Goal: Navigation & Orientation: Understand site structure

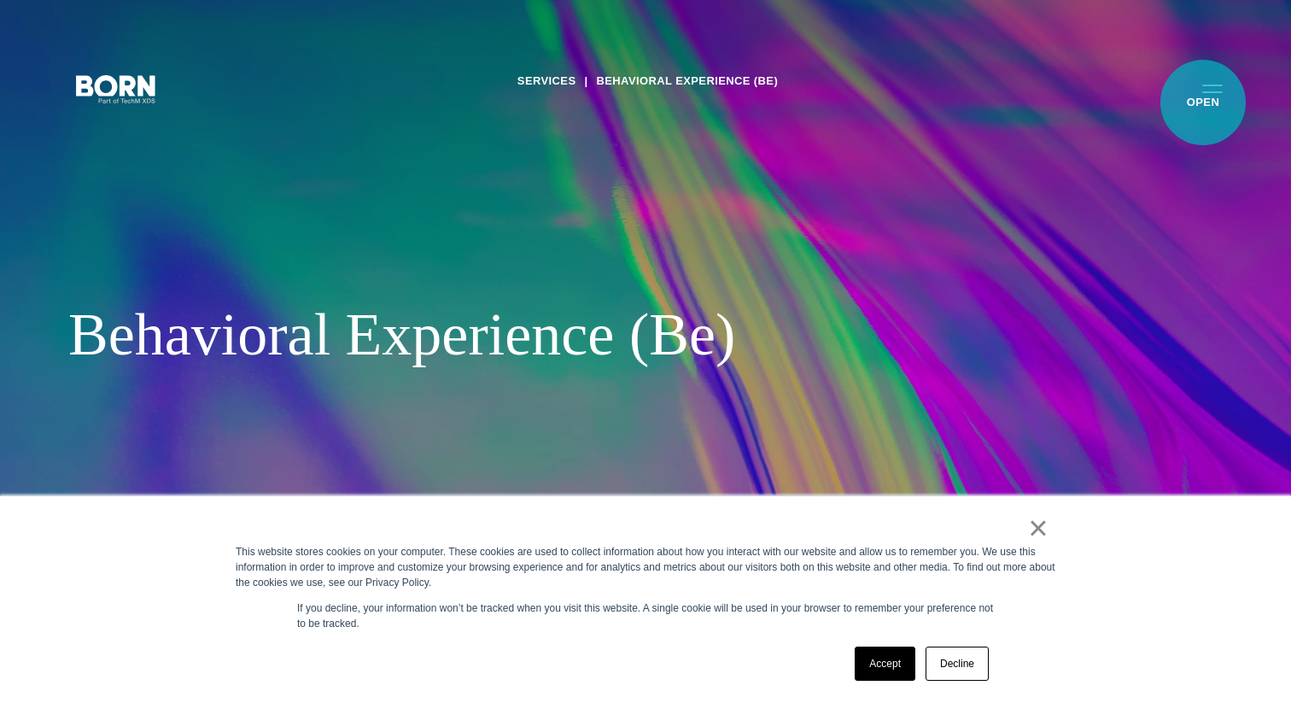
click at [1203, 102] on button "Primary Menu" at bounding box center [1212, 88] width 41 height 36
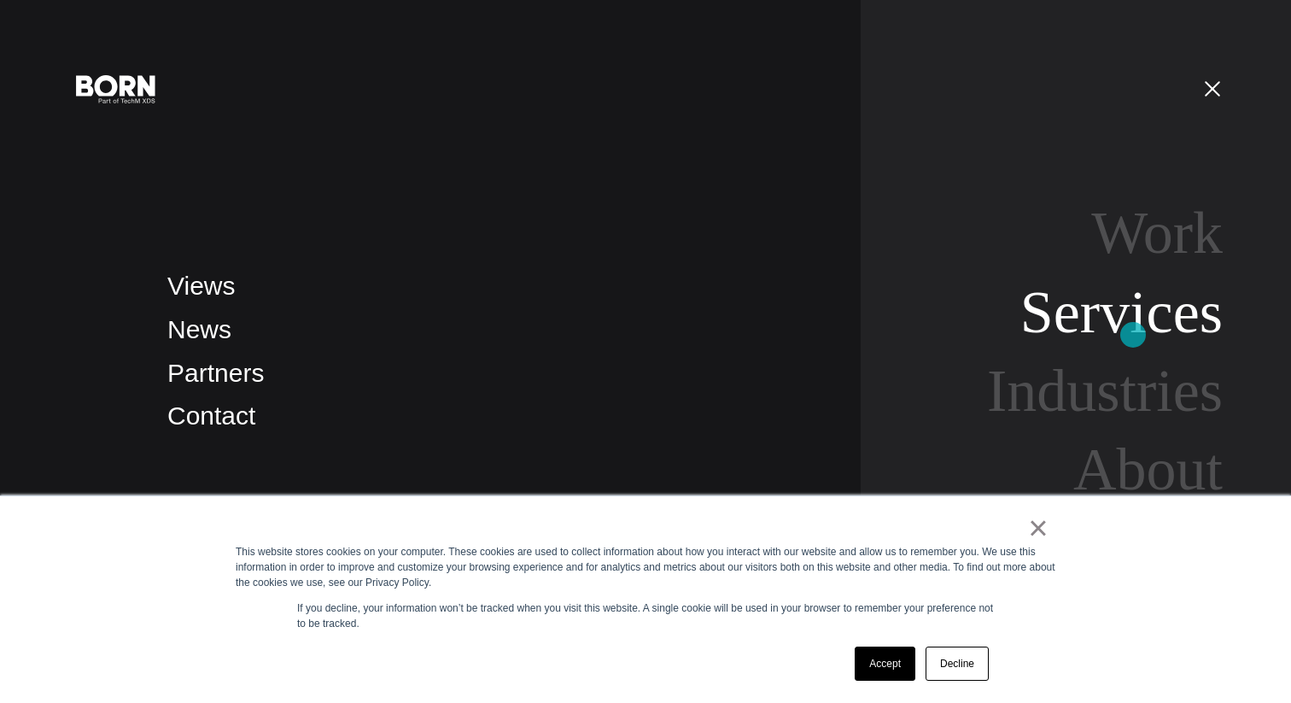
click at [1133, 335] on link "Services" at bounding box center [1121, 312] width 202 height 66
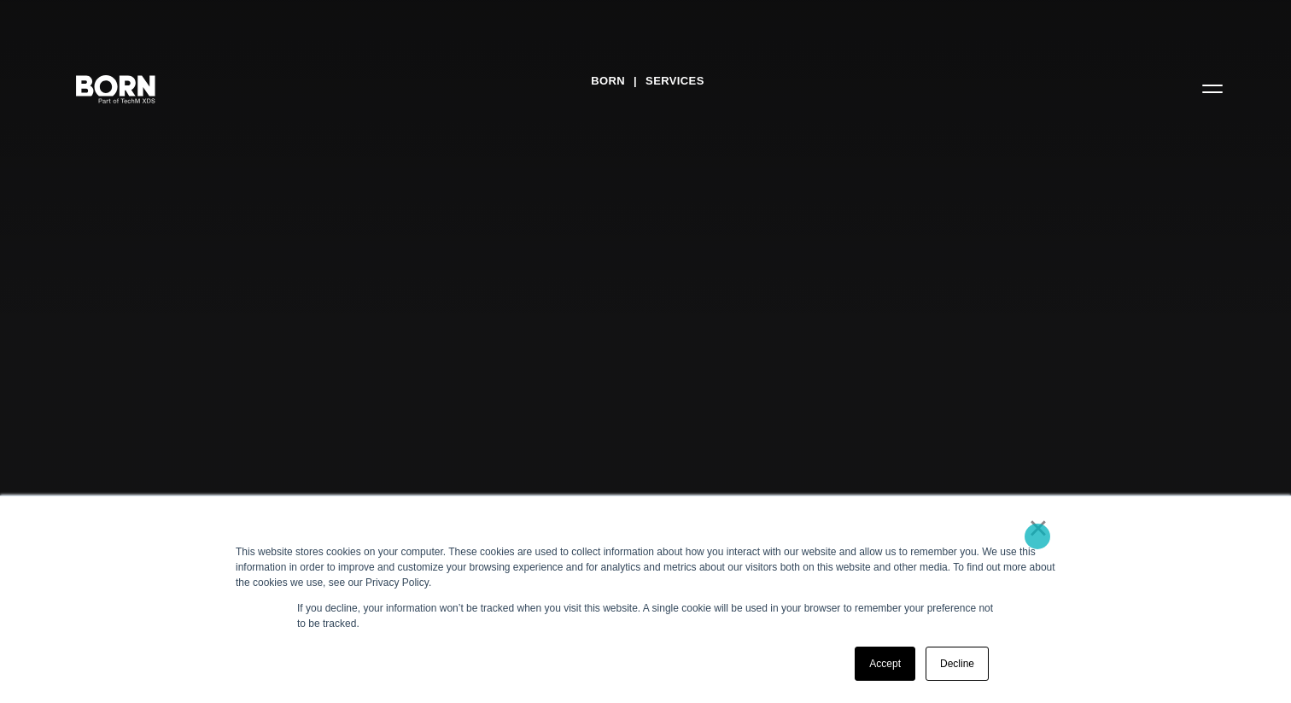
click at [1037, 535] on link "×" at bounding box center [1038, 527] width 20 height 15
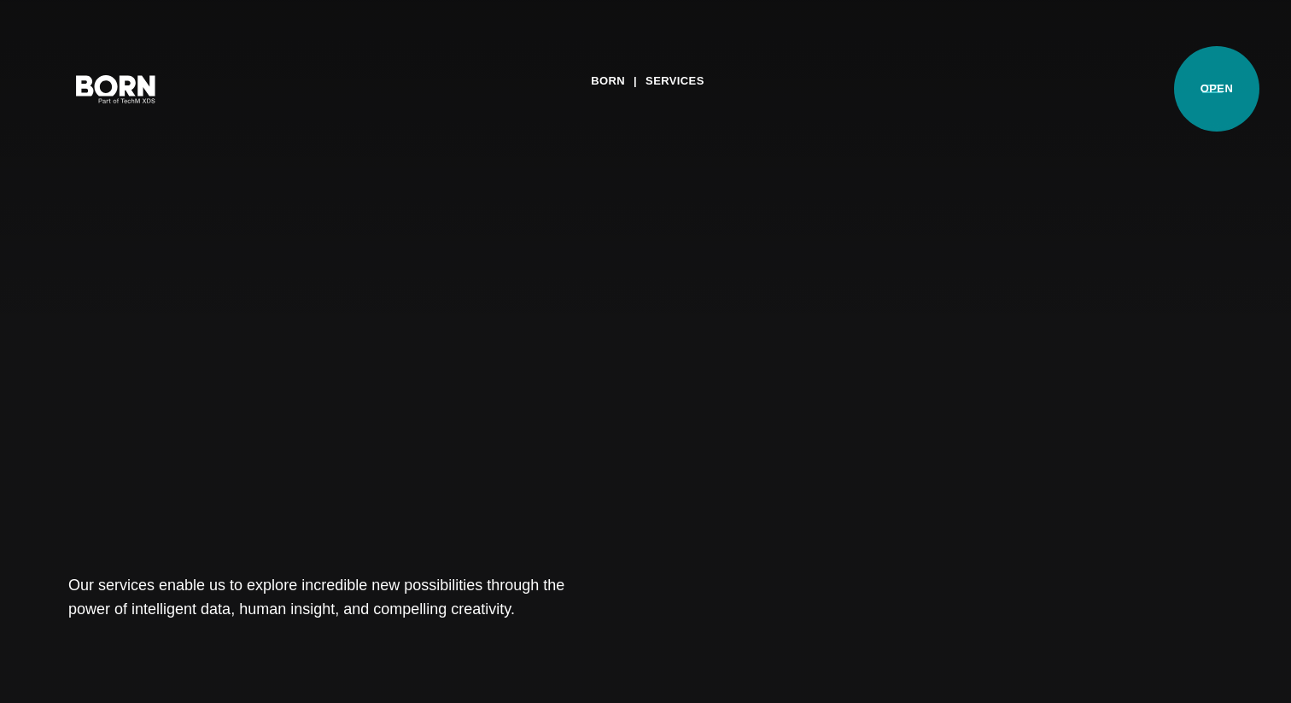
click at [1217, 89] on button "Primary Menu" at bounding box center [1212, 88] width 41 height 36
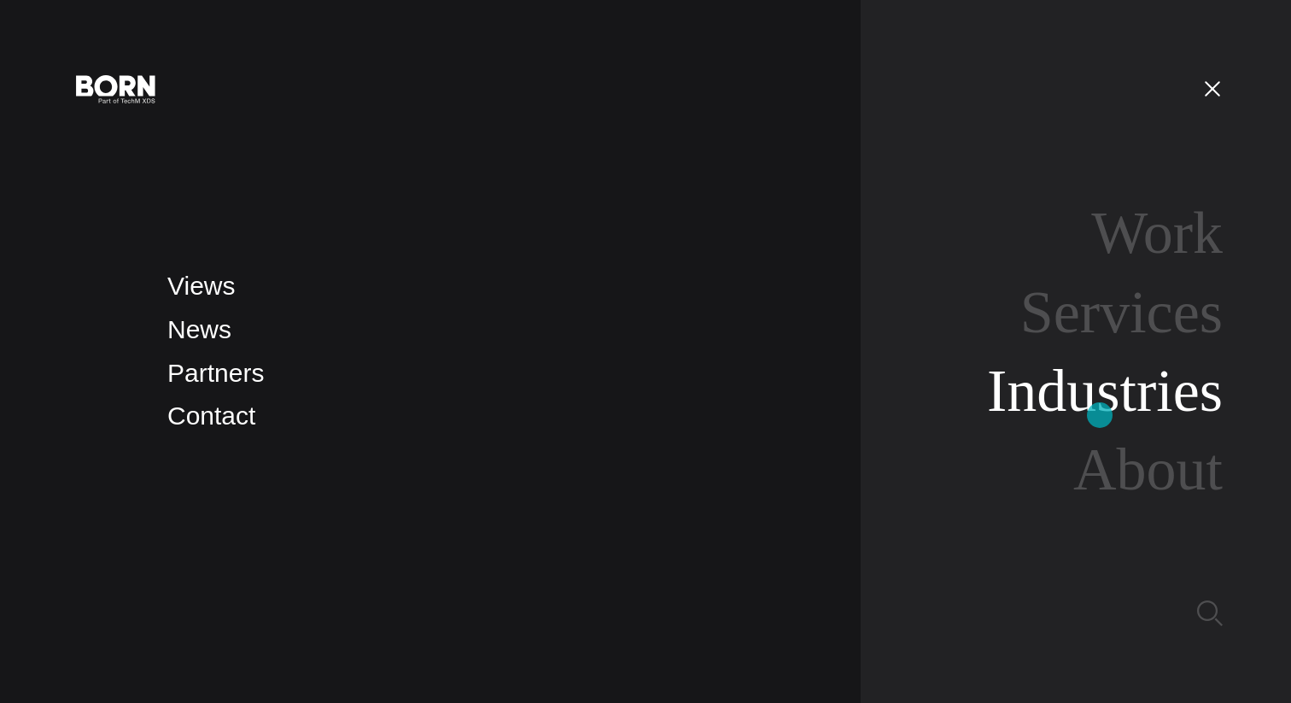
click at [1100, 415] on link "Industries" at bounding box center [1105, 391] width 236 height 66
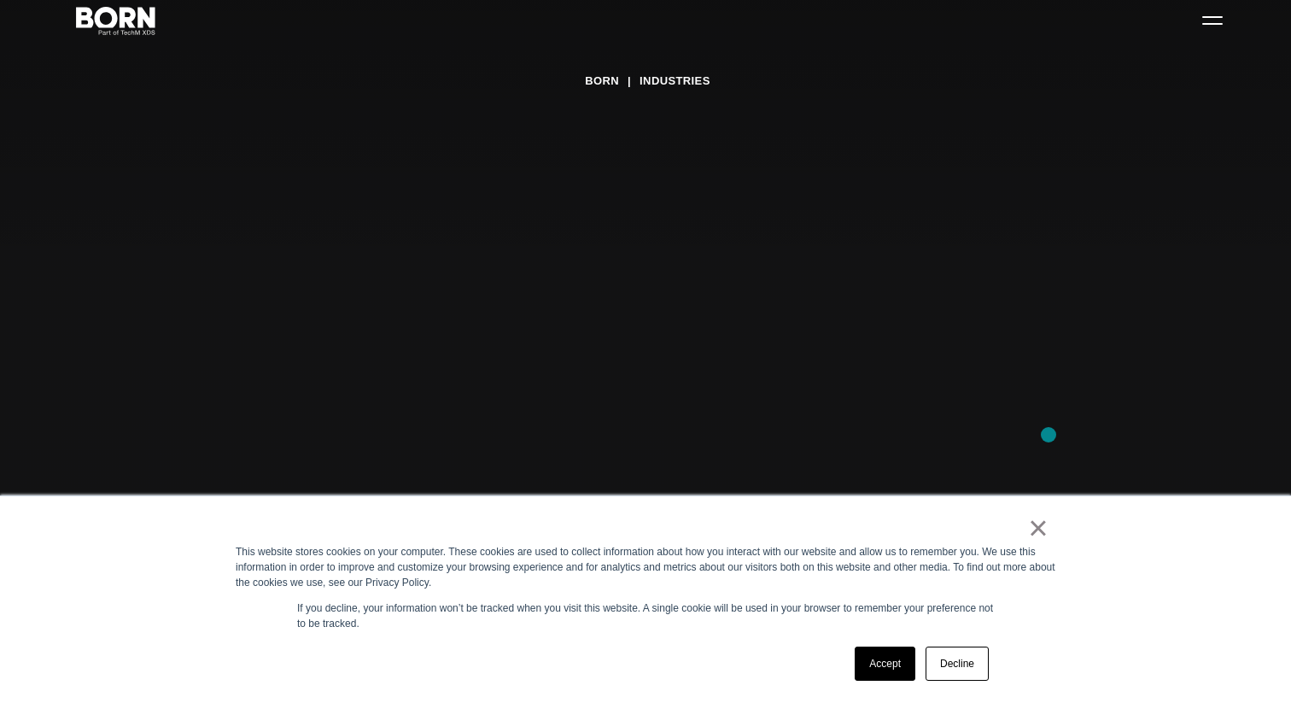
scroll to position [168, 0]
click at [975, 647] on link "Decline" at bounding box center [956, 663] width 63 height 34
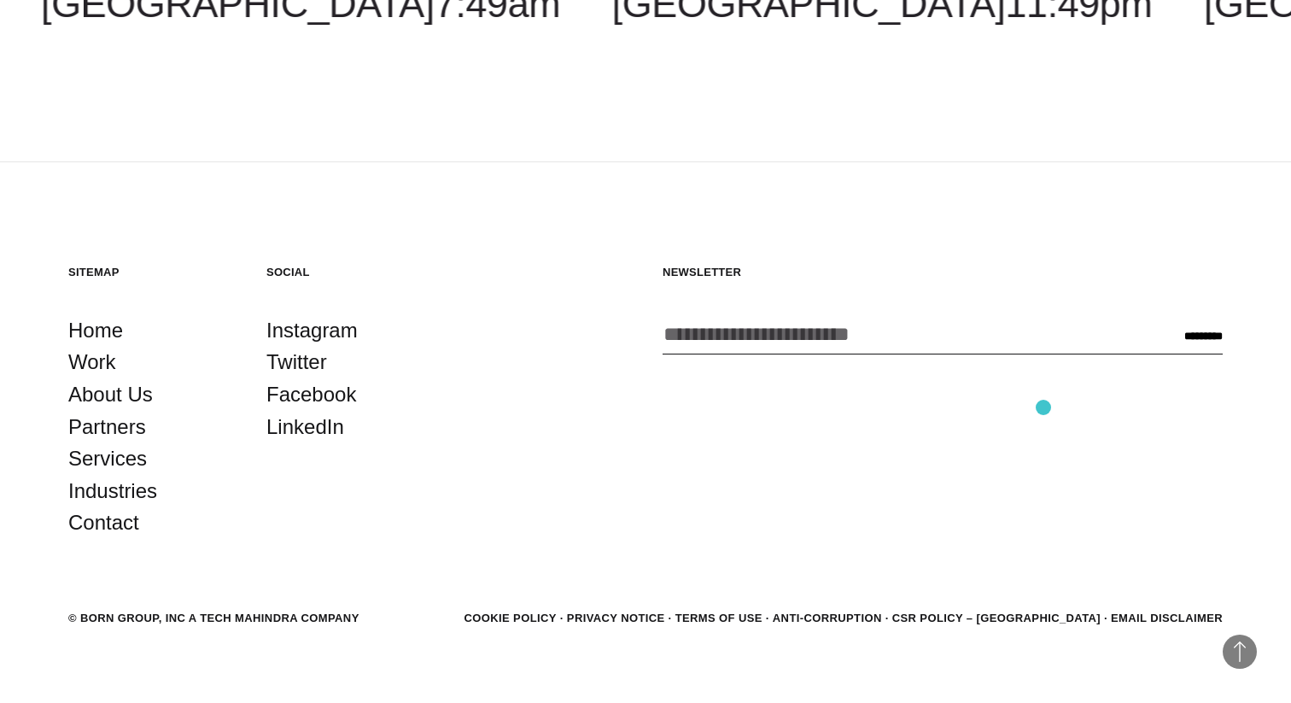
scroll to position [2887, 0]
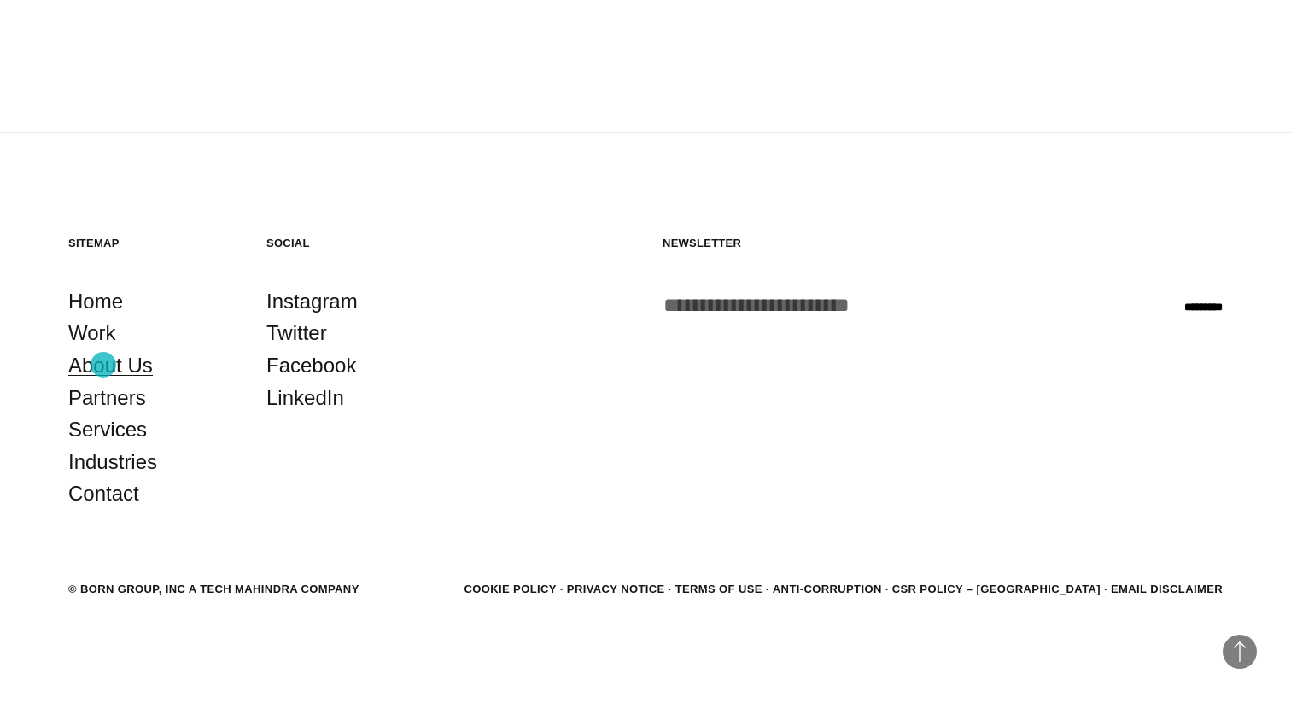
click at [103, 365] on link "About Us" at bounding box center [110, 365] width 85 height 32
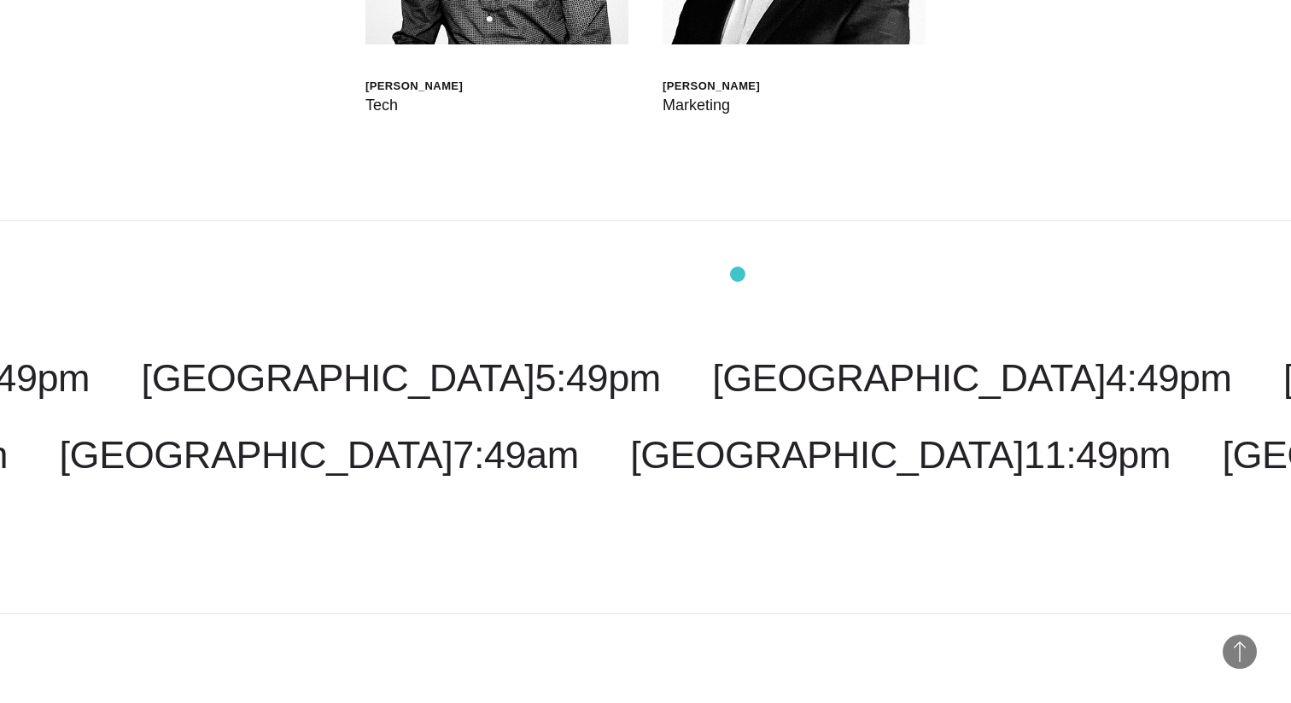
scroll to position [6085, 0]
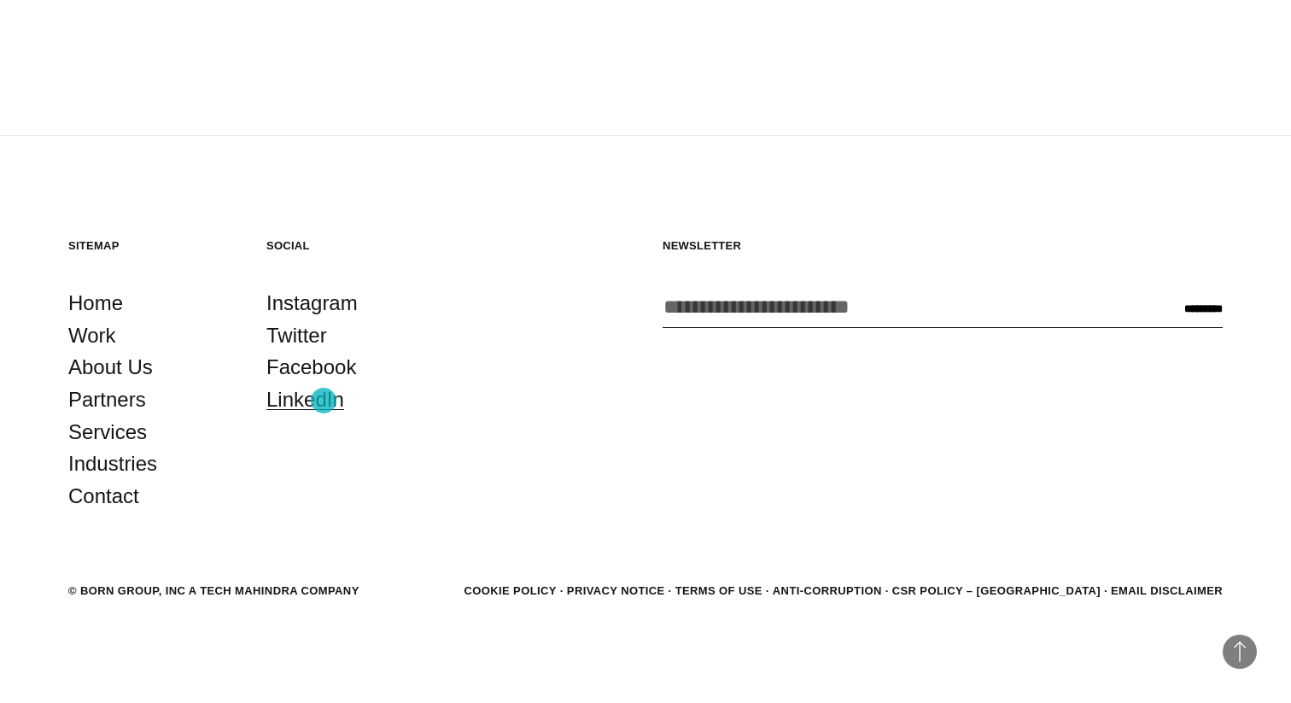
click at [324, 400] on link "LinkedIn" at bounding box center [305, 399] width 78 height 32
